Goal: Check status

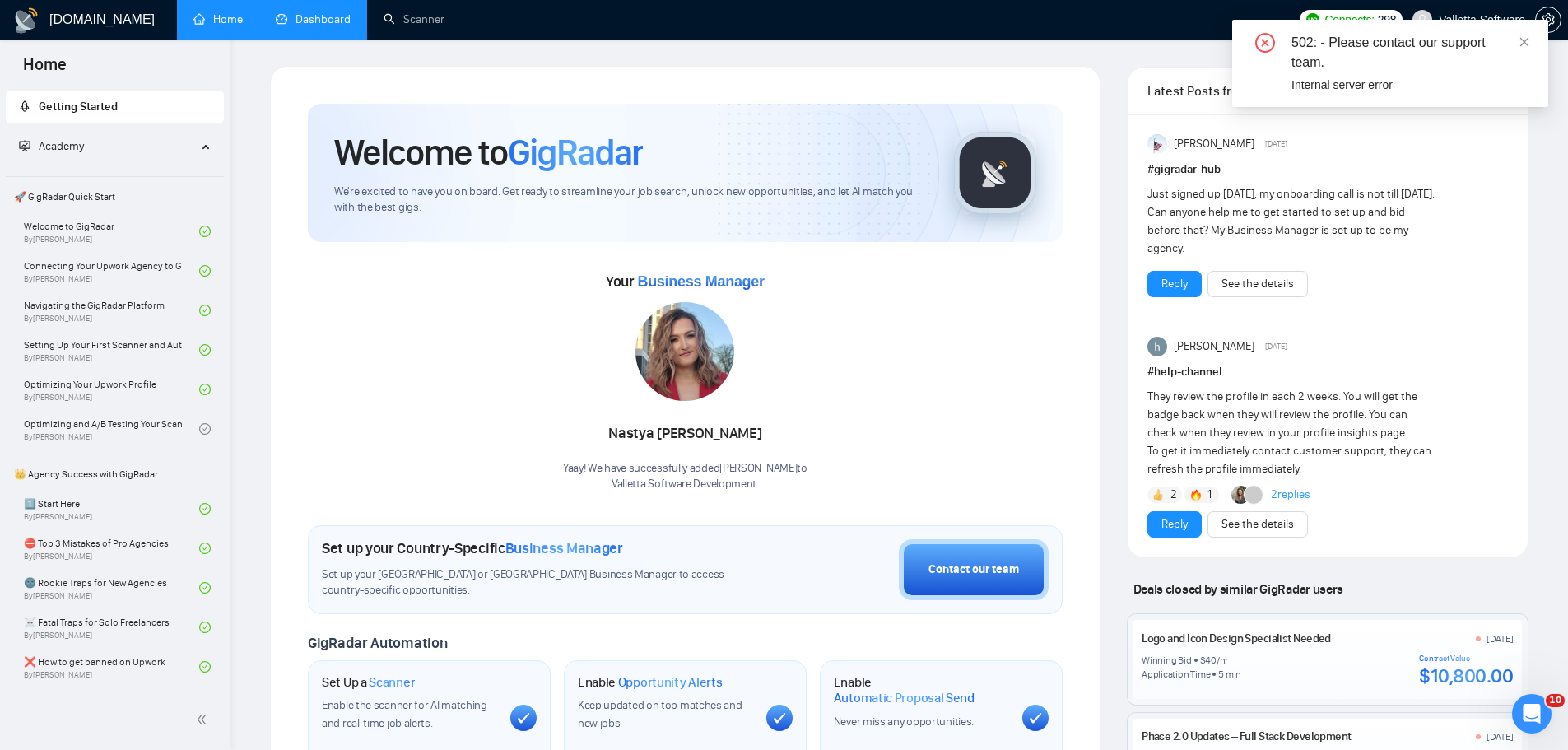
click at [313, 25] on link "Dashboard" at bounding box center [313, 19] width 75 height 14
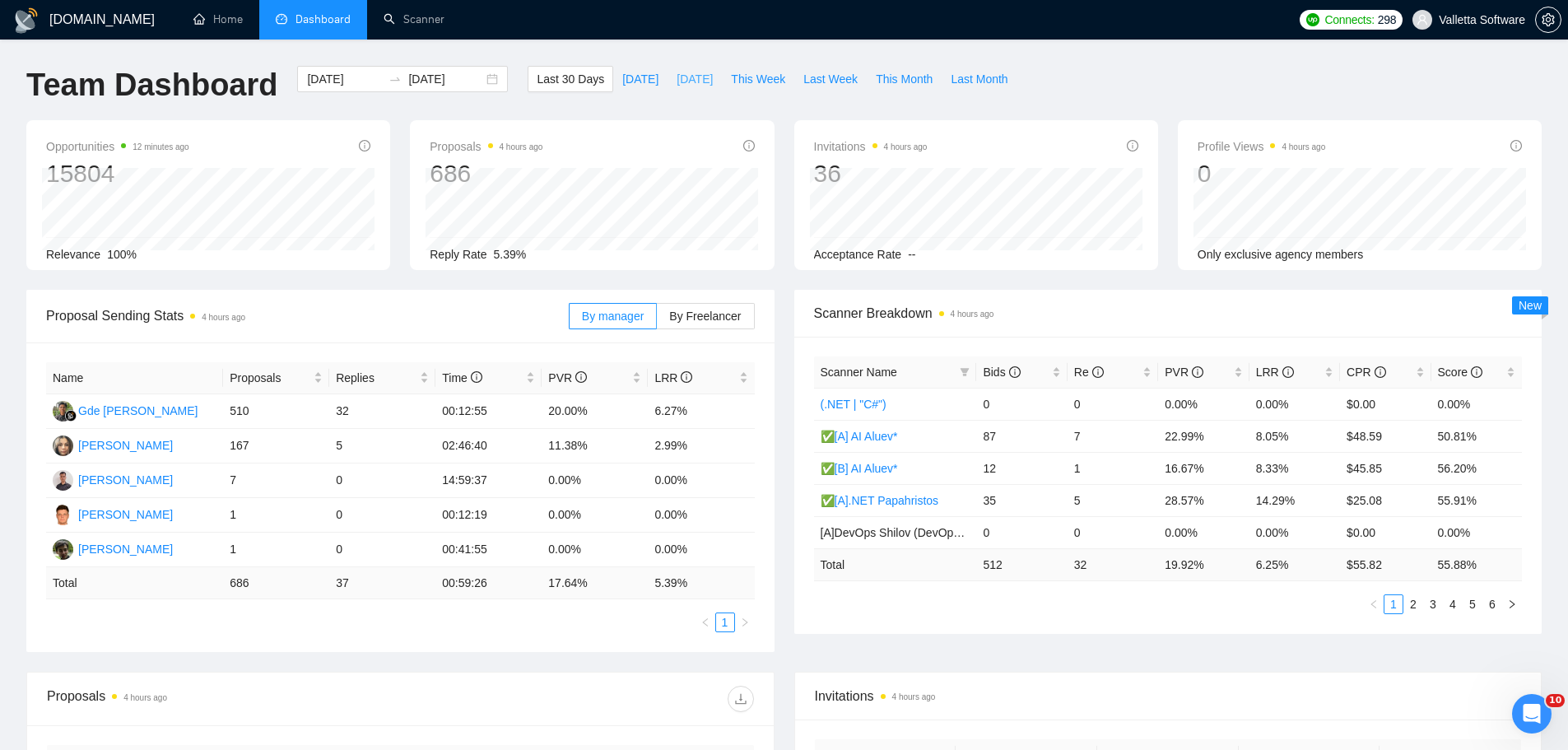
click at [668, 75] on button "[DATE]" at bounding box center [694, 79] width 54 height 27
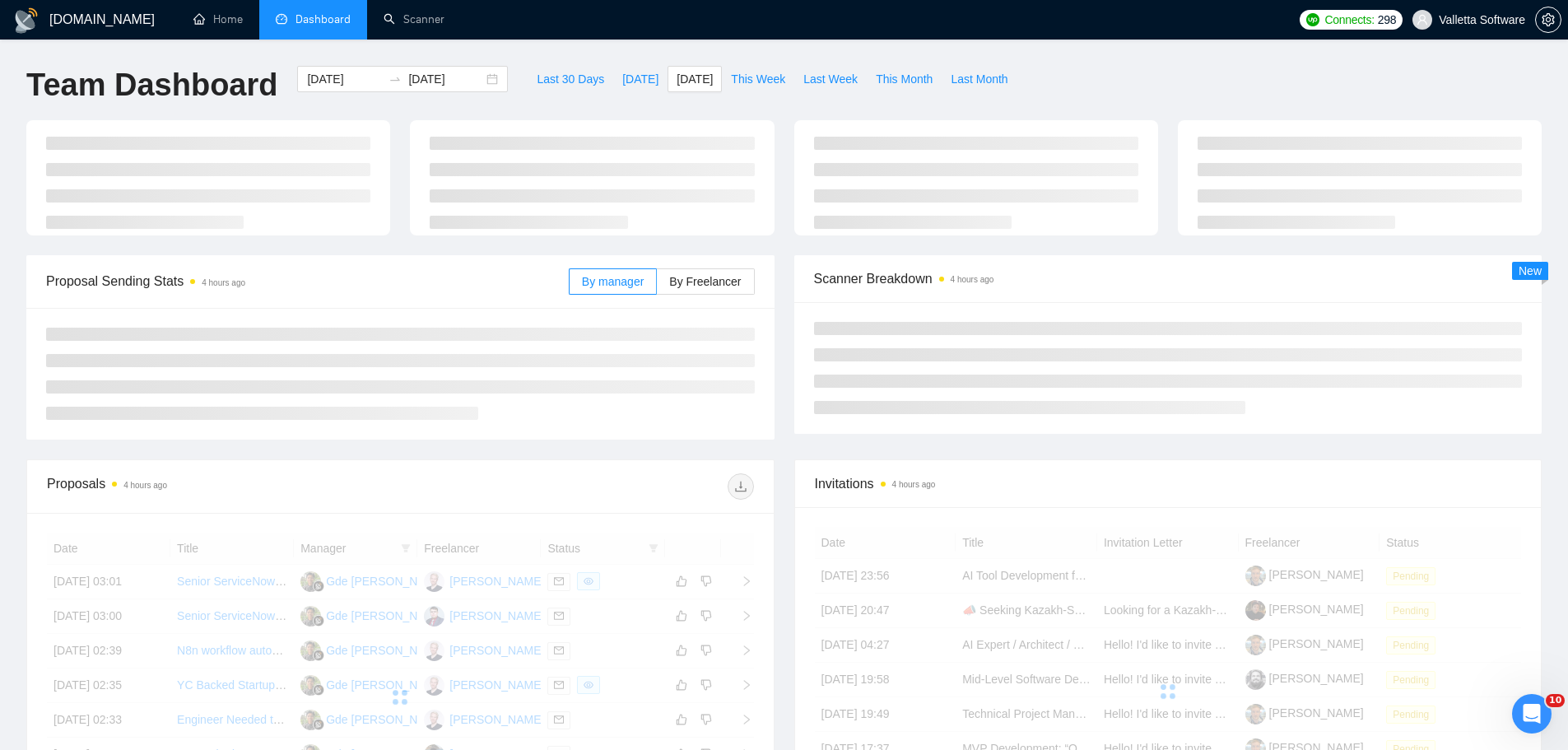
type input "[DATE]"
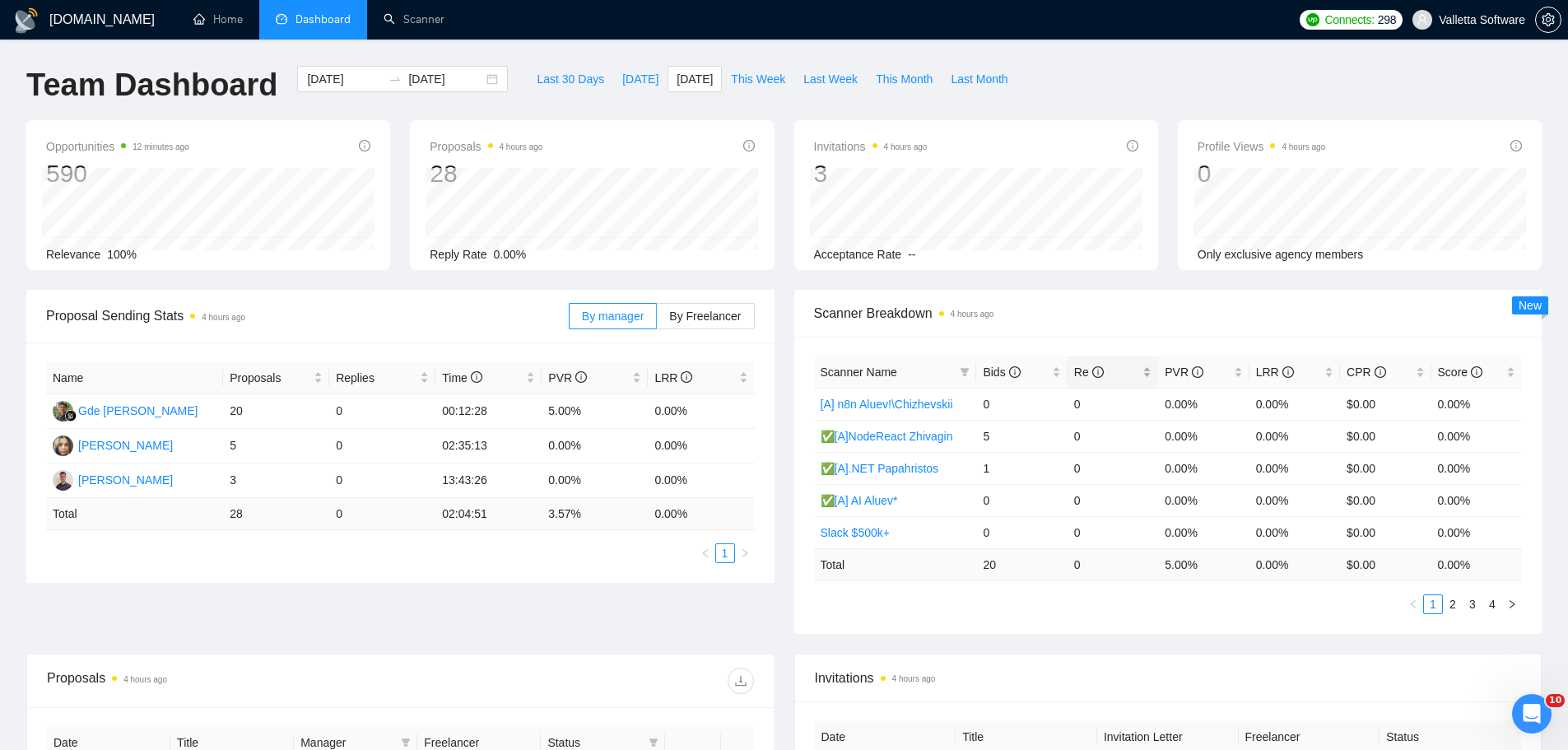
click at [1092, 366] on icon "info-circle" at bounding box center [1097, 371] width 11 height 11
click at [745, 72] on span "This Week" at bounding box center [757, 79] width 54 height 18
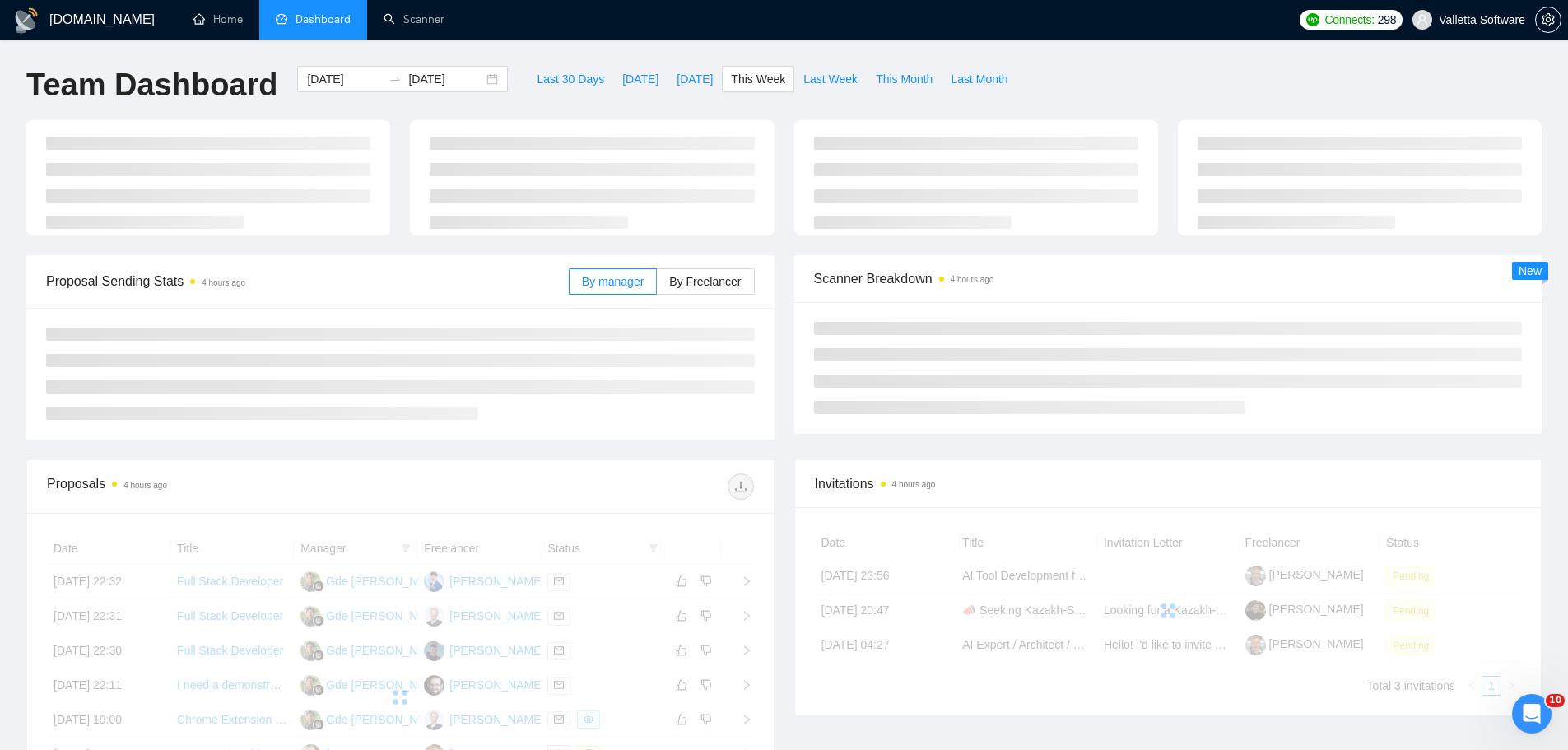
type input "[DATE]"
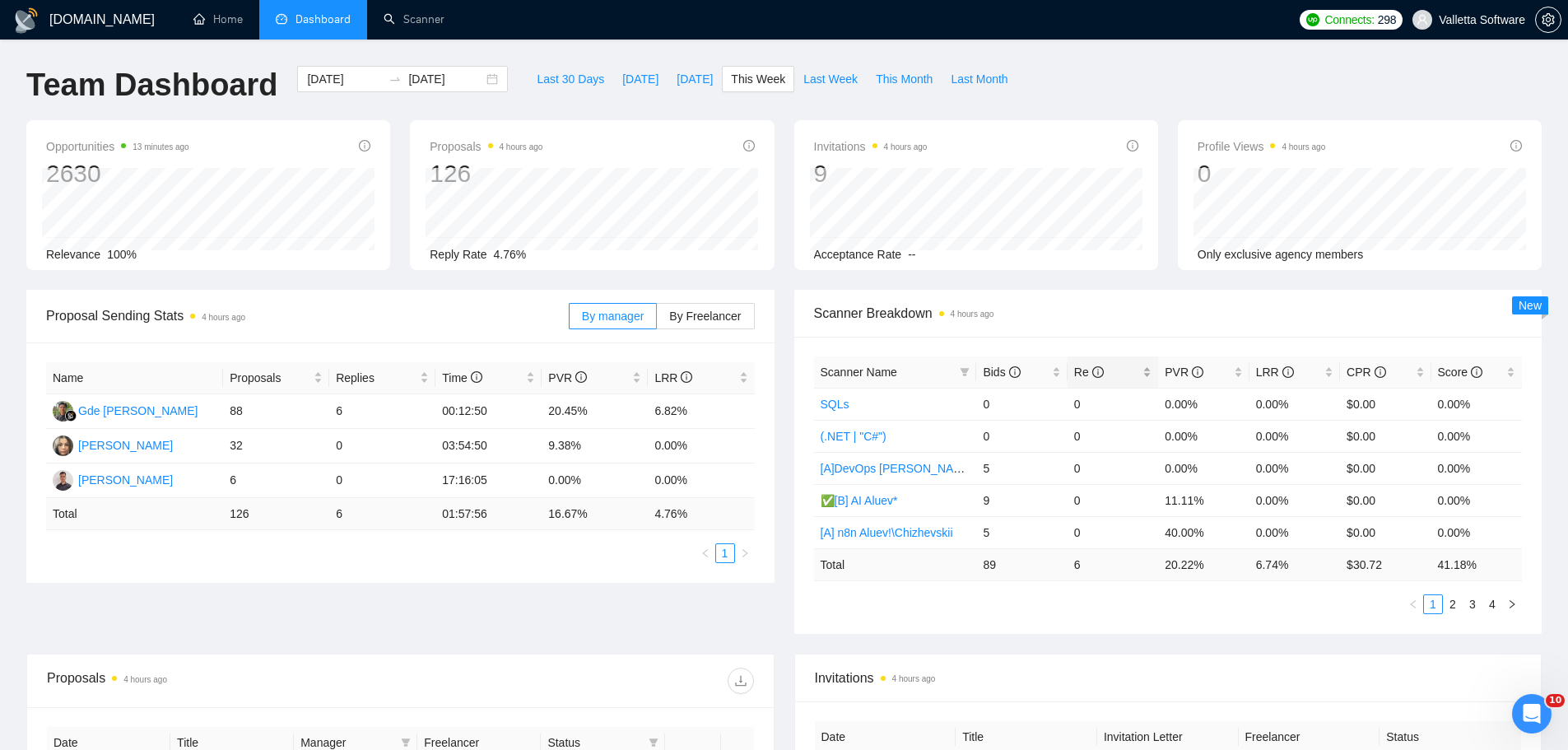
click at [1114, 368] on span "Re" at bounding box center [1107, 371] width 65 height 18
click at [1458, 608] on link "2" at bounding box center [1452, 603] width 18 height 18
click at [1437, 613] on li "1" at bounding box center [1433, 603] width 20 height 20
click at [1451, 601] on link "2" at bounding box center [1452, 603] width 18 height 18
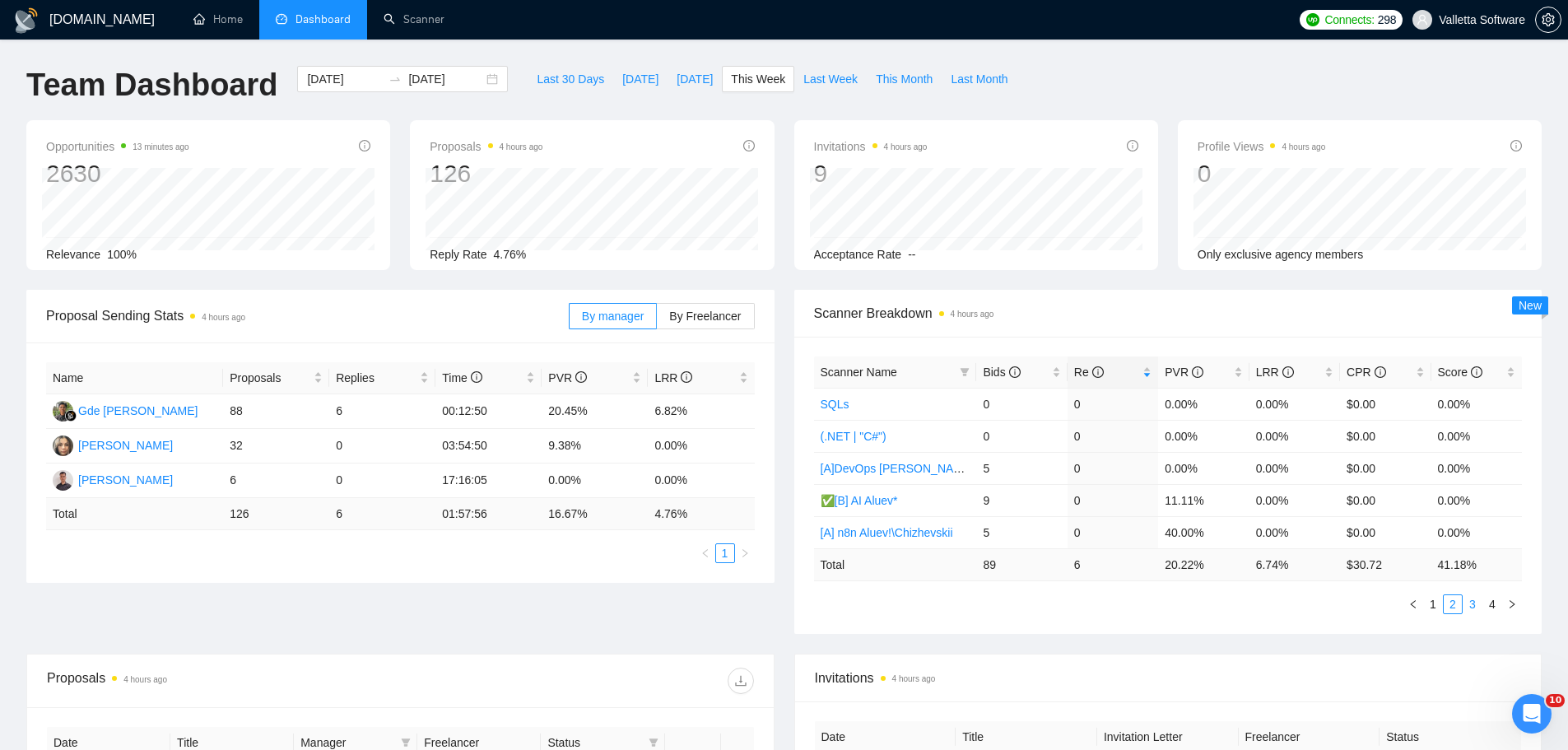
click at [1473, 606] on link "3" at bounding box center [1472, 603] width 18 height 18
click at [1430, 607] on link "1" at bounding box center [1433, 603] width 18 height 18
click at [1024, 364] on span "Bids" at bounding box center [1015, 371] width 65 height 18
click at [1023, 364] on span "Bids" at bounding box center [1015, 371] width 65 height 18
click at [1459, 607] on link "2" at bounding box center [1452, 603] width 18 height 18
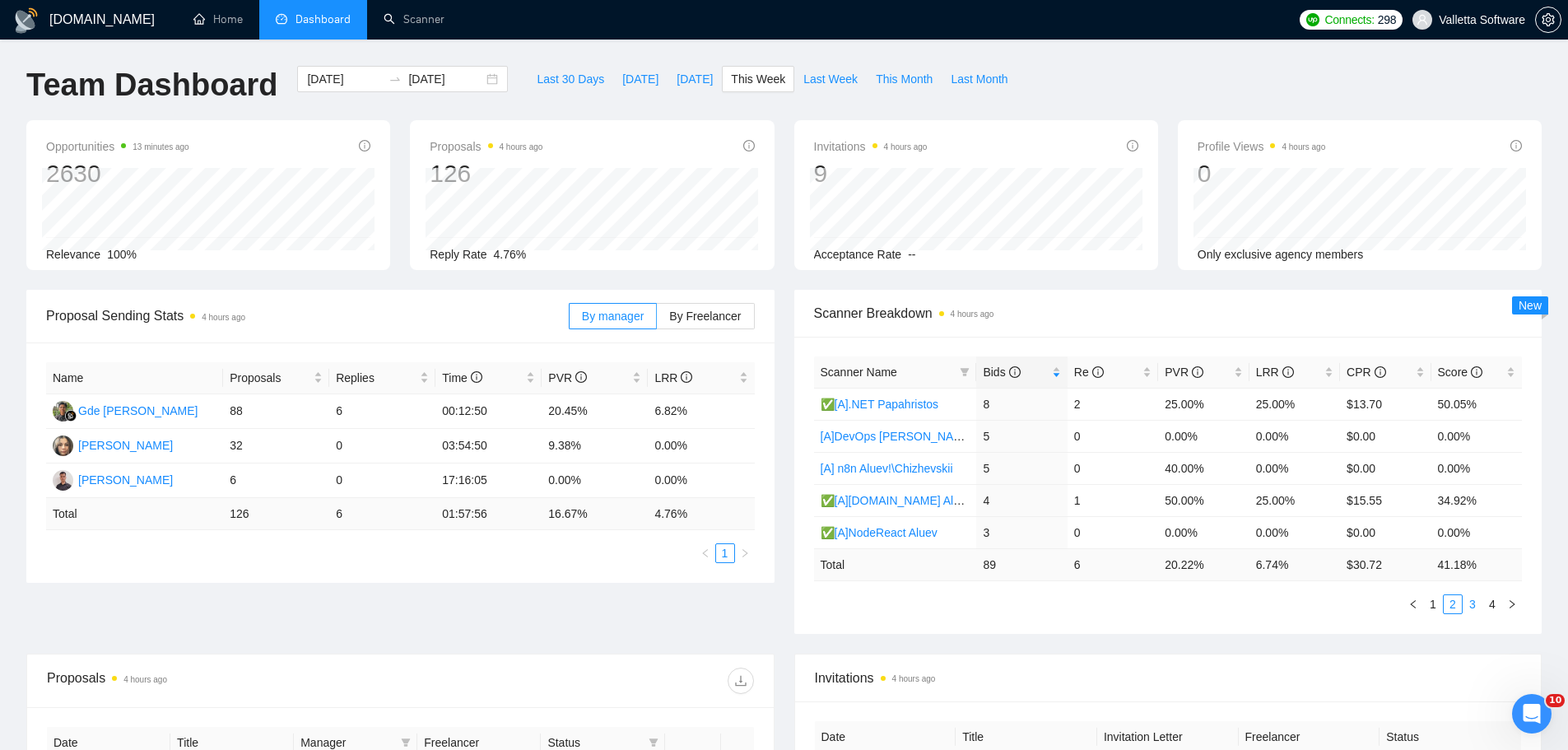
click at [1475, 607] on link "3" at bounding box center [1472, 603] width 18 height 18
click at [1436, 606] on link "1" at bounding box center [1433, 603] width 18 height 18
